Goal: Task Accomplishment & Management: Complete application form

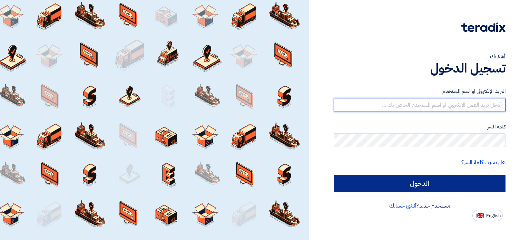
type input "[EMAIL_ADDRESS][DOMAIN_NAME]"
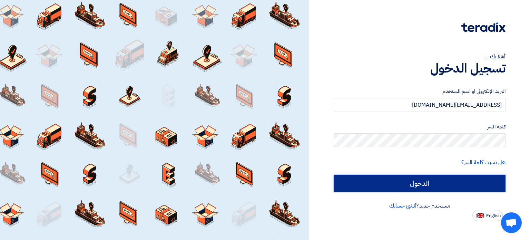
click at [418, 185] on input "الدخول" at bounding box center [420, 183] width 172 height 17
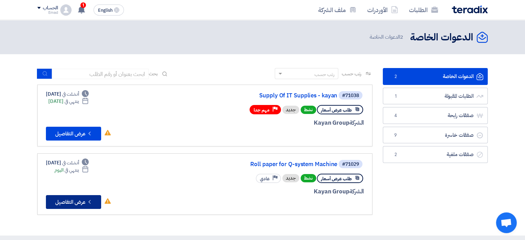
click at [77, 197] on button "Check details عرض التفاصيل" at bounding box center [73, 202] width 55 height 14
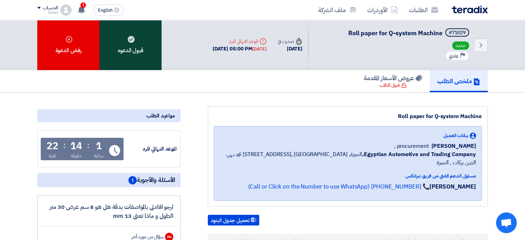
click at [130, 40] on use at bounding box center [131, 39] width 7 height 7
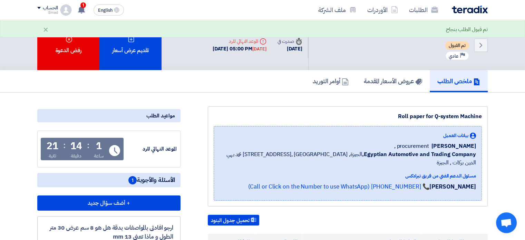
click at [130, 40] on icon at bounding box center [131, 39] width 7 height 7
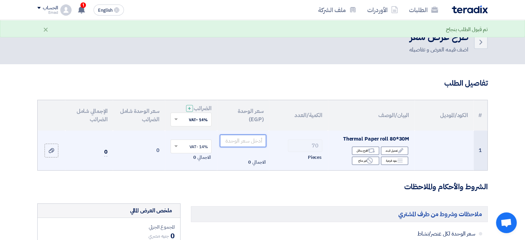
click at [251, 143] on input "number" at bounding box center [243, 141] width 47 height 12
type input "28"
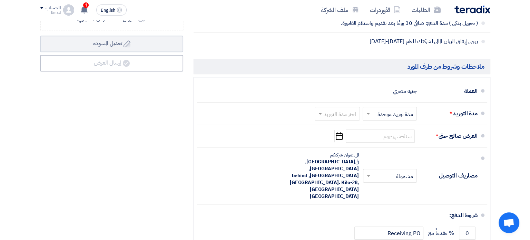
scroll to position [331, 0]
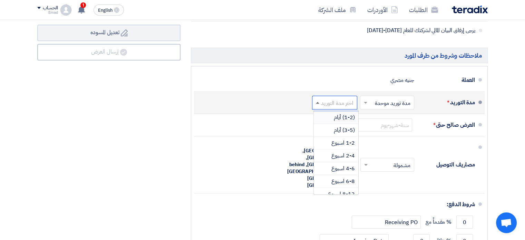
click at [319, 102] on span at bounding box center [317, 103] width 3 height 2
click at [340, 117] on span "(1-2) أيام" at bounding box center [344, 117] width 21 height 8
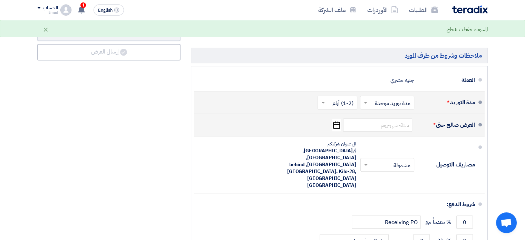
click at [335, 122] on use "button" at bounding box center [336, 125] width 7 height 8
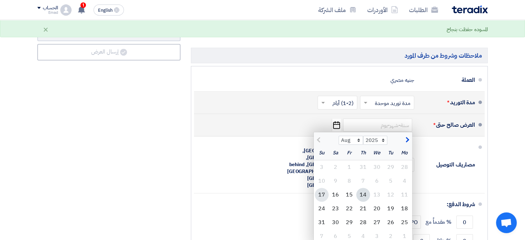
click at [319, 194] on div "17" at bounding box center [322, 195] width 14 height 14
type input "[DATE]"
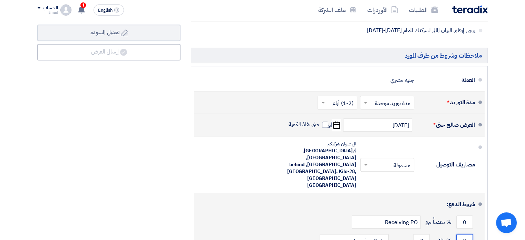
drag, startPoint x: 460, startPoint y: 217, endPoint x: 471, endPoint y: 218, distance: 11.1
click at [471, 234] on input "0" at bounding box center [464, 240] width 17 height 13
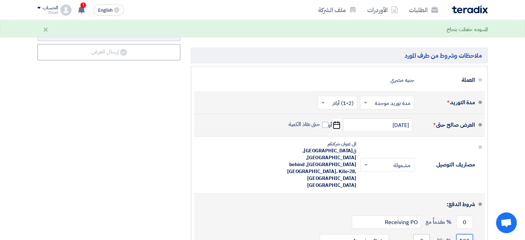
type input "100"
drag, startPoint x: 418, startPoint y: 220, endPoint x: 431, endPoint y: 218, distance: 13.3
click at [431, 231] on div "100 % خلال 0 يوم من Invoice Date" at bounding box center [336, 240] width 275 height 19
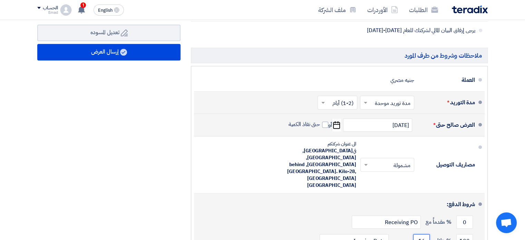
type input "15"
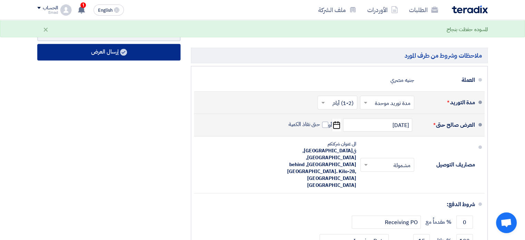
click at [117, 51] on button "إرسال العرض" at bounding box center [108, 52] width 143 height 17
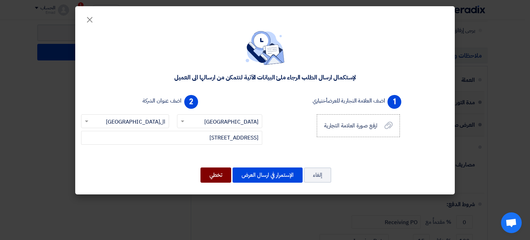
click at [214, 175] on button "تخطي" at bounding box center [216, 174] width 31 height 15
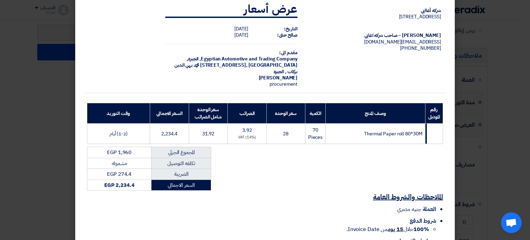
scroll to position [64, 0]
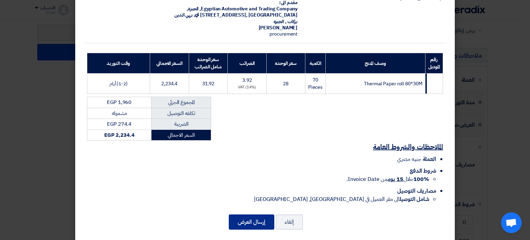
click at [257, 214] on button "إرسال العرض" at bounding box center [252, 221] width 46 height 15
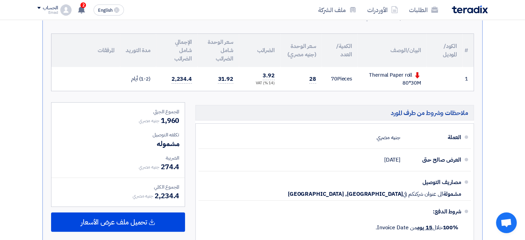
scroll to position [178, 0]
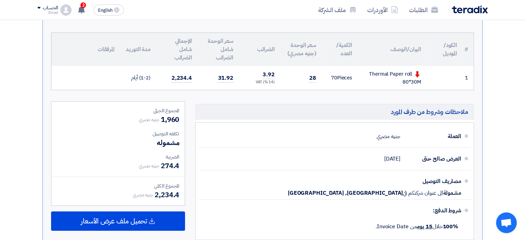
drag, startPoint x: 303, startPoint y: 76, endPoint x: 325, endPoint y: 80, distance: 22.2
click at [325, 80] on tr "1 Thermal Paper roll 80*30M 70 Pieces" at bounding box center [262, 78] width 422 height 24
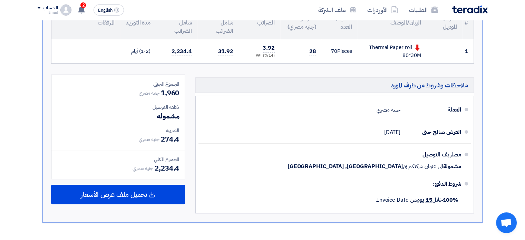
scroll to position [205, 0]
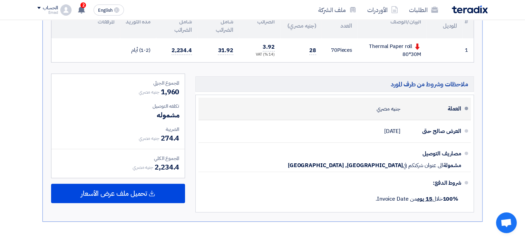
click at [262, 98] on li "العملة جنيه مصري" at bounding box center [334, 109] width 272 height 22
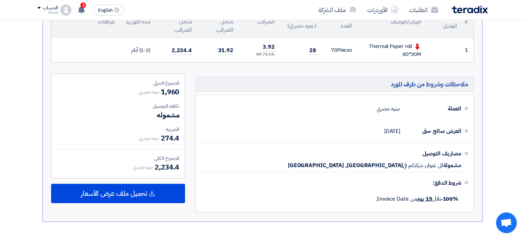
click at [27, 164] on section "تقديم عرض سعر عرض غير منافس نسخة 1 أخر تحديث [DATE] 3:46 PM Offer is Seen لم يت…" at bounding box center [262, 68] width 525 height 362
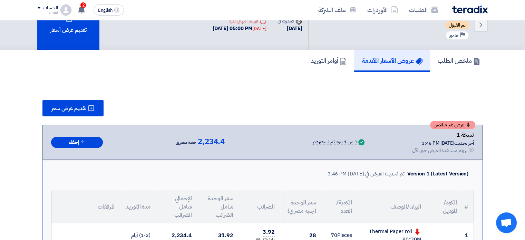
scroll to position [0, 0]
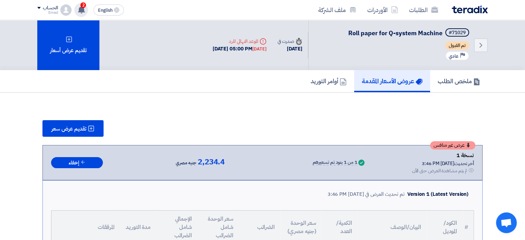
click at [84, 5] on span "2" at bounding box center [83, 5] width 6 height 6
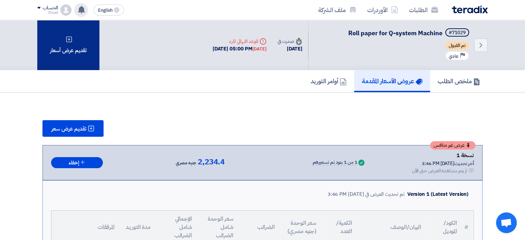
click at [69, 47] on div "تقديم عرض أسعار" at bounding box center [68, 45] width 62 height 50
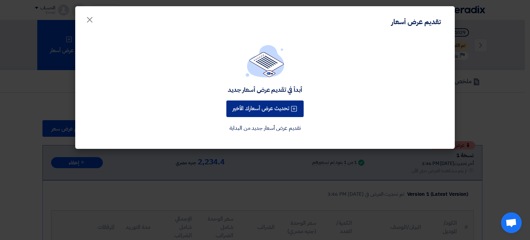
click at [254, 110] on button "تحديث عرض أسعارك الأخير" at bounding box center [264, 108] width 77 height 17
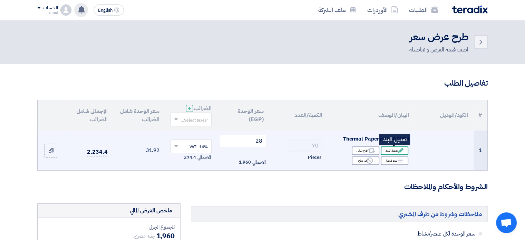
click at [392, 148] on div "Edit تعديل البند" at bounding box center [395, 150] width 28 height 9
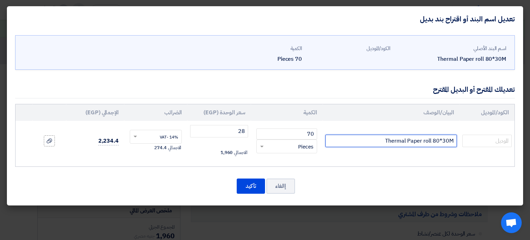
click at [361, 142] on input "Thermal Paper roll 80*30M" at bounding box center [391, 141] width 132 height 12
type input "Thermal Paper roll 80*30[PERSON_NAME]"
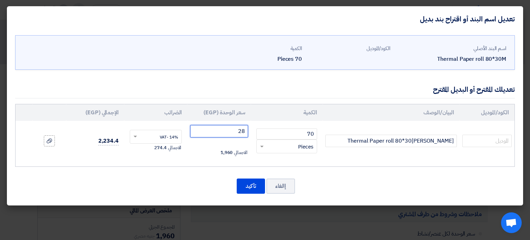
drag, startPoint x: 236, startPoint y: 132, endPoint x: 246, endPoint y: 138, distance: 11.4
click at [246, 138] on td "28 الاجمالي 1,960" at bounding box center [218, 141] width 63 height 40
type input "25"
click at [247, 183] on button "تأكيد" at bounding box center [251, 185] width 28 height 15
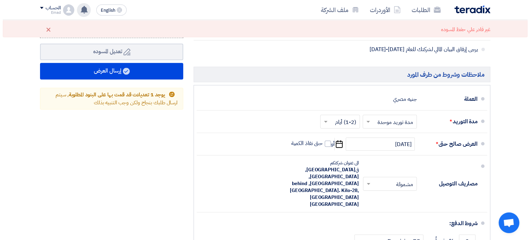
scroll to position [331, 0]
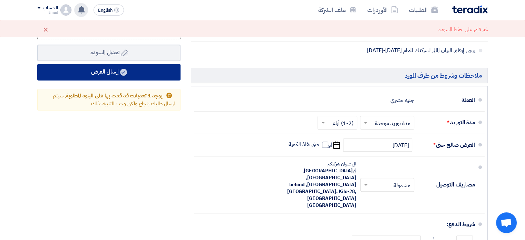
click at [116, 70] on button "إرسال العرض" at bounding box center [108, 72] width 143 height 17
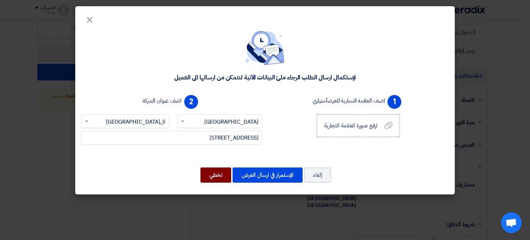
click at [215, 174] on button "تخطي" at bounding box center [216, 174] width 31 height 15
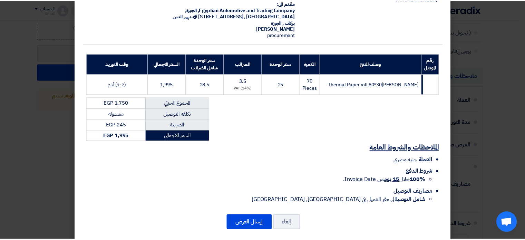
scroll to position [64, 0]
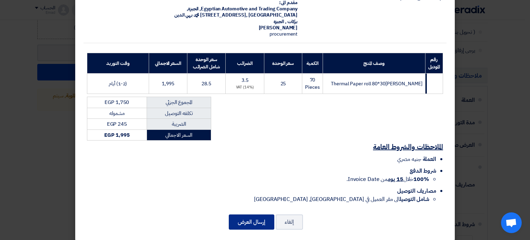
click at [255, 214] on button "إرسال العرض" at bounding box center [252, 221] width 46 height 15
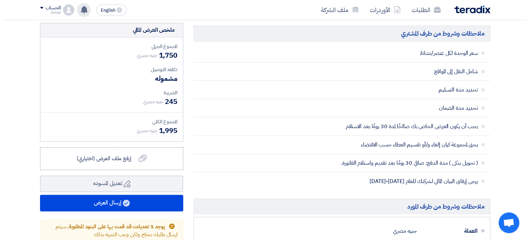
scroll to position [207, 0]
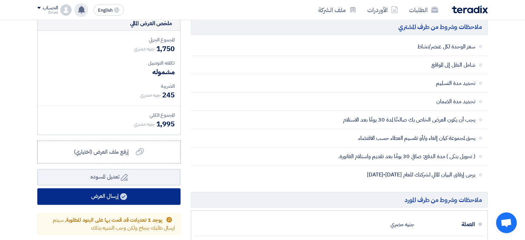
click at [110, 197] on button "إرسال العرض" at bounding box center [108, 196] width 143 height 17
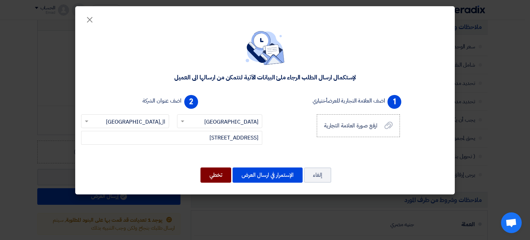
click at [215, 174] on button "تخطي" at bounding box center [216, 174] width 31 height 15
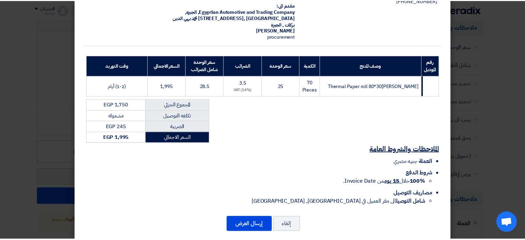
scroll to position [64, 0]
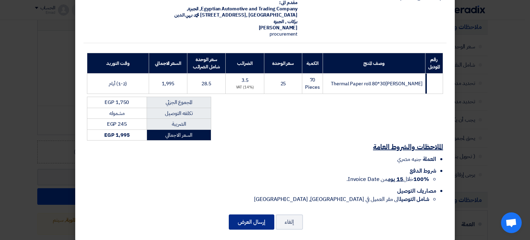
click at [253, 215] on button "إرسال العرض" at bounding box center [252, 221] width 46 height 15
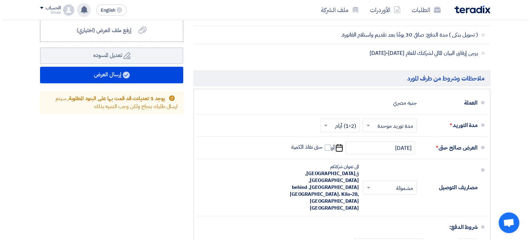
scroll to position [328, 0]
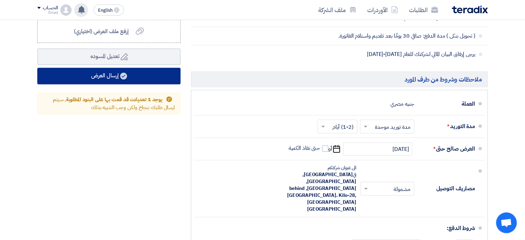
click at [105, 73] on button "إرسال العرض" at bounding box center [108, 76] width 143 height 17
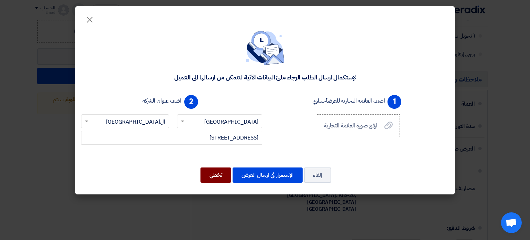
click at [217, 175] on button "تخطي" at bounding box center [216, 174] width 31 height 15
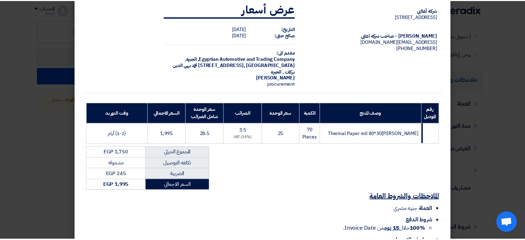
scroll to position [64, 0]
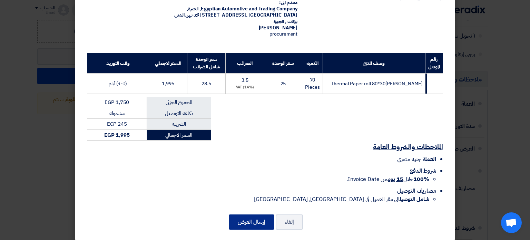
click at [258, 214] on button "إرسال العرض" at bounding box center [252, 221] width 46 height 15
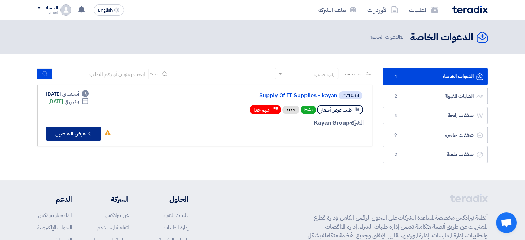
click at [76, 133] on button "Check details عرض التفاصيل" at bounding box center [73, 134] width 55 height 14
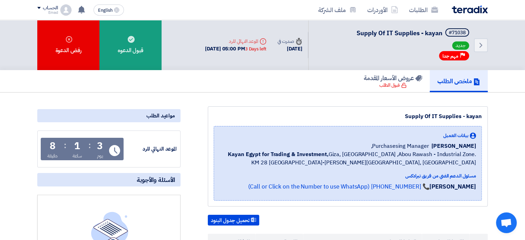
scroll to position [14, 0]
